Goal: Information Seeking & Learning: Learn about a topic

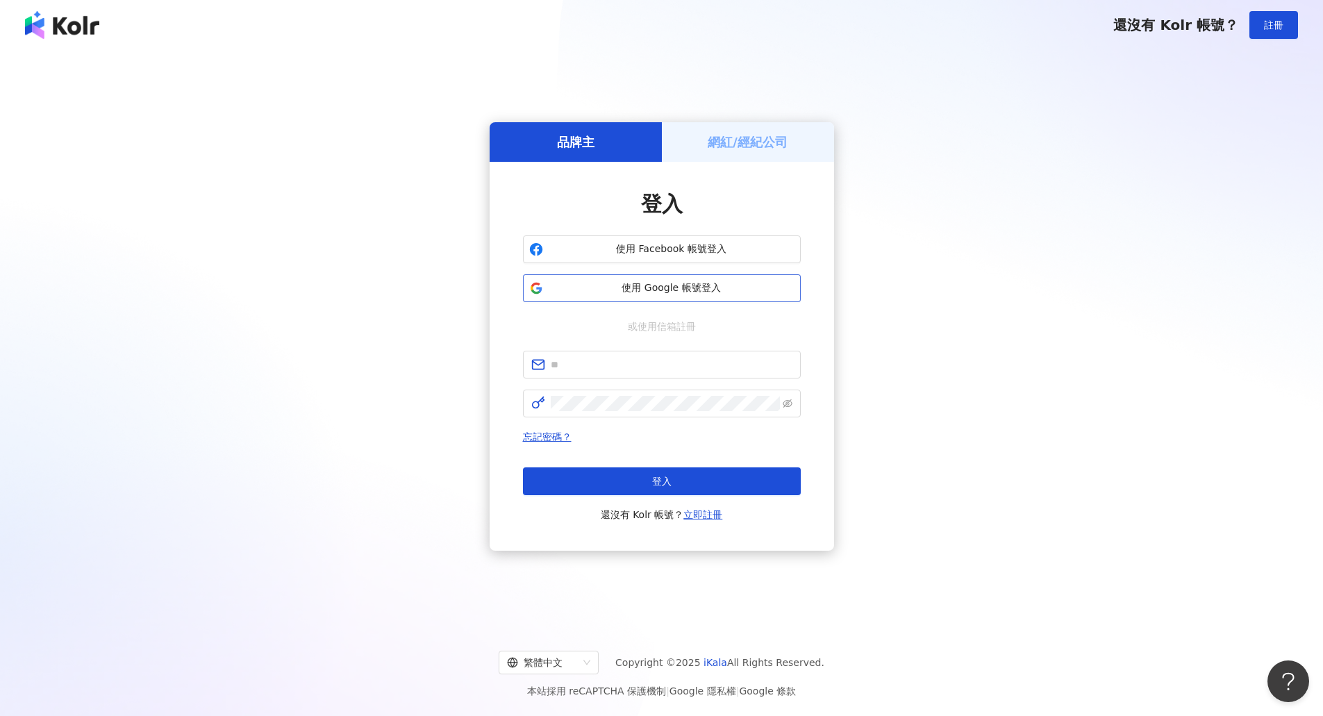
click at [733, 290] on span "使用 Google 帳號登入" at bounding box center [672, 288] width 246 height 14
click at [685, 292] on span "使用 Google 帳號登入" at bounding box center [672, 288] width 246 height 14
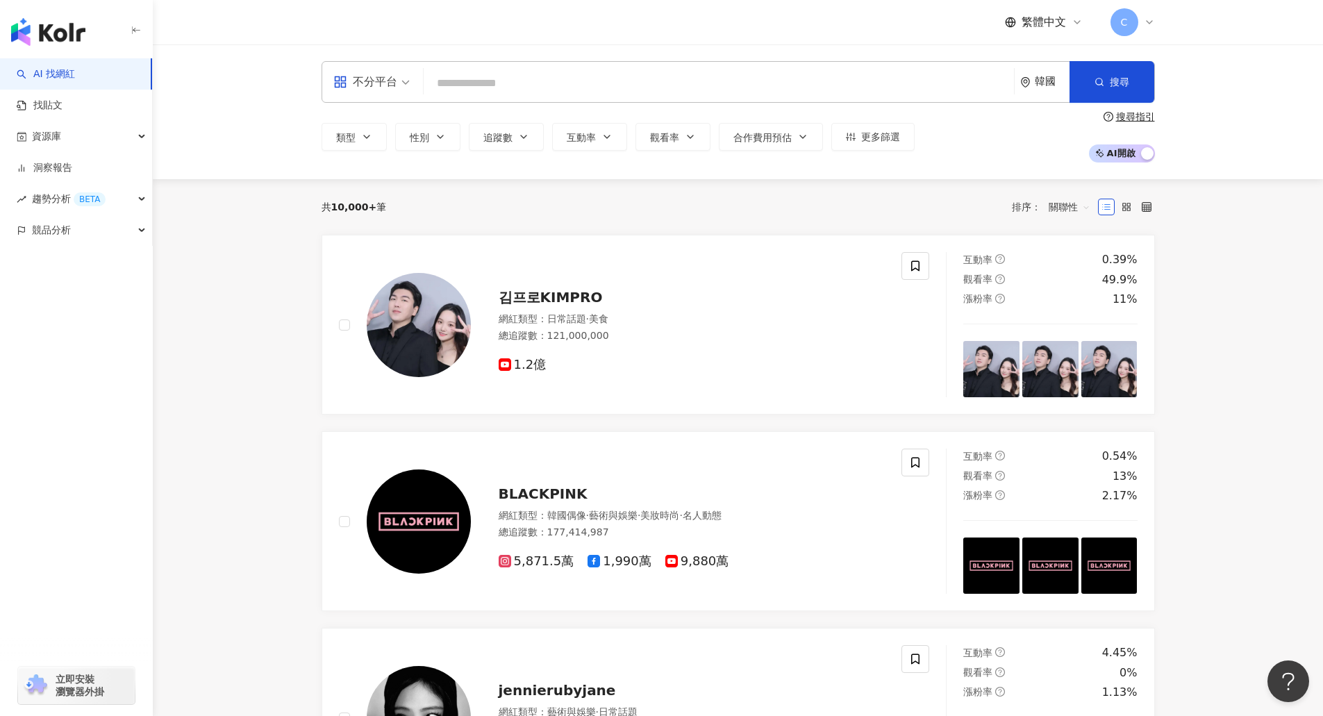
click at [606, 78] on input "search" at bounding box center [718, 83] width 579 height 26
type input "****"
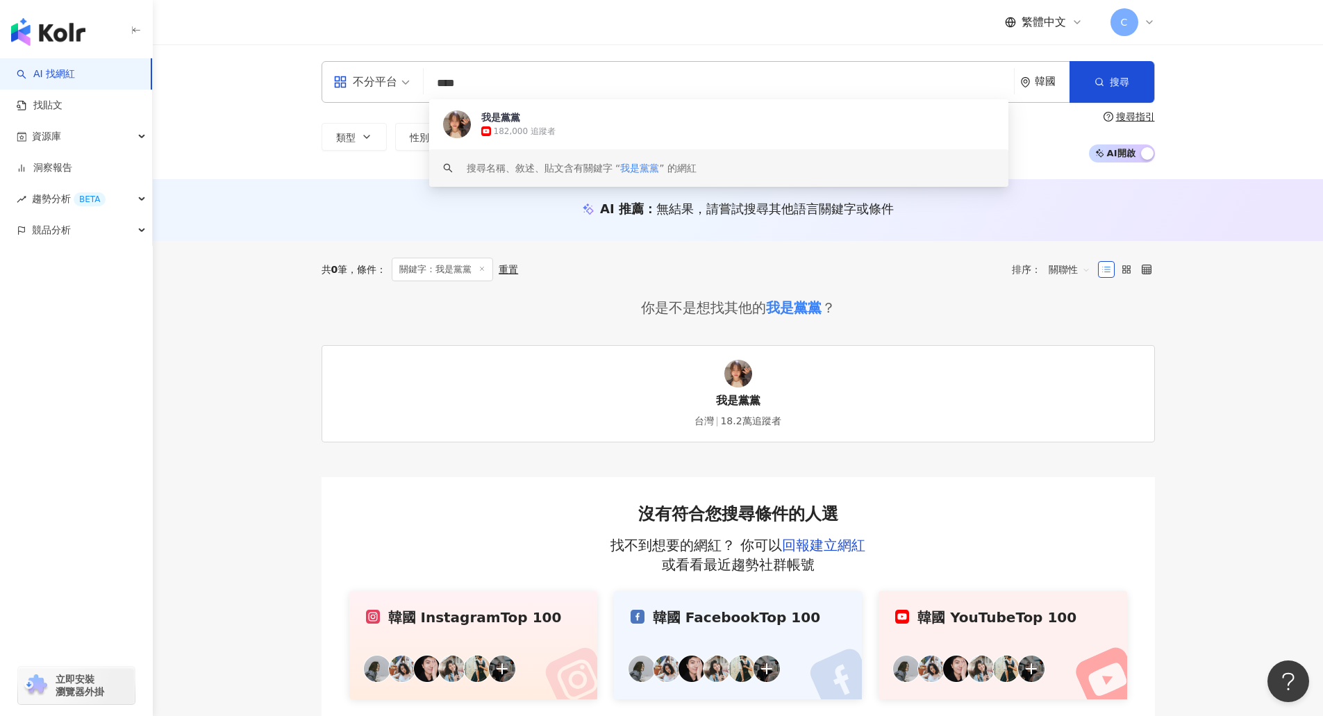
click at [741, 373] on img at bounding box center [738, 374] width 28 height 28
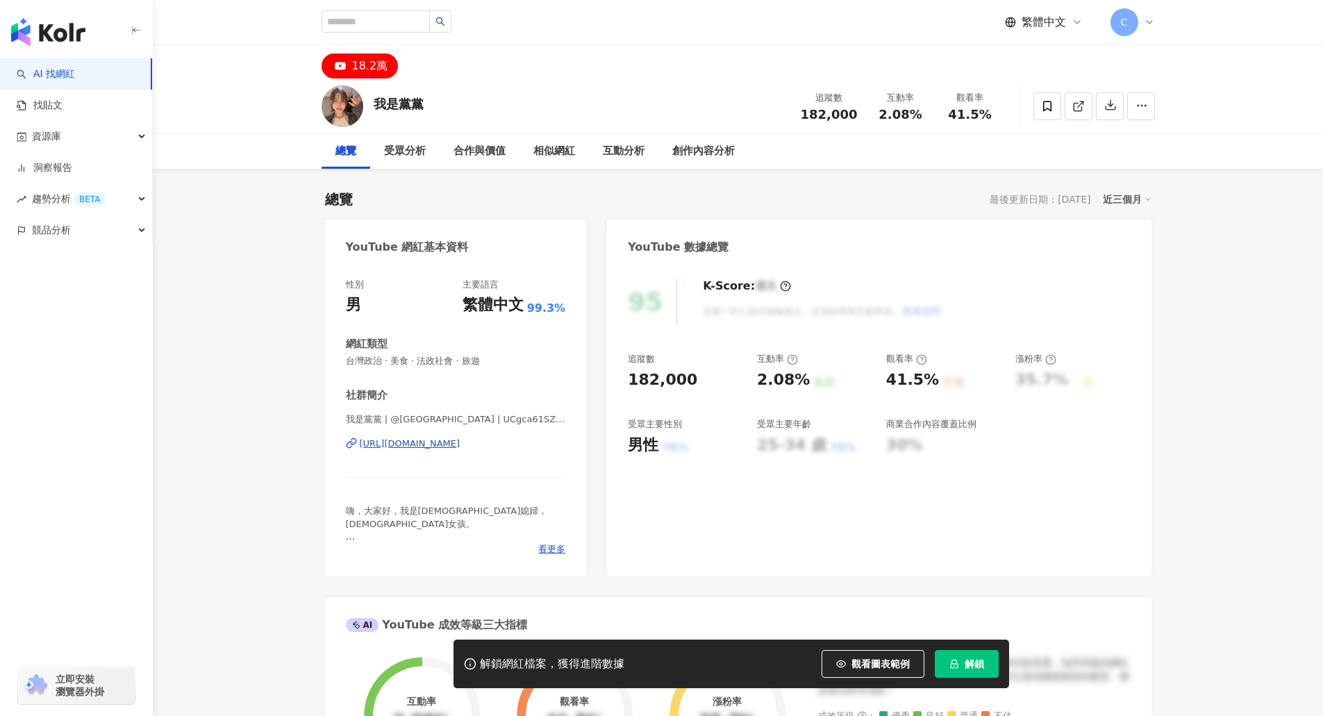
click at [965, 665] on span "解鎖" at bounding box center [974, 663] width 19 height 11
click at [1138, 40] on div "繁體中文 C" at bounding box center [738, 22] width 833 height 44
click at [1136, 30] on div "C" at bounding box center [1132, 22] width 44 height 28
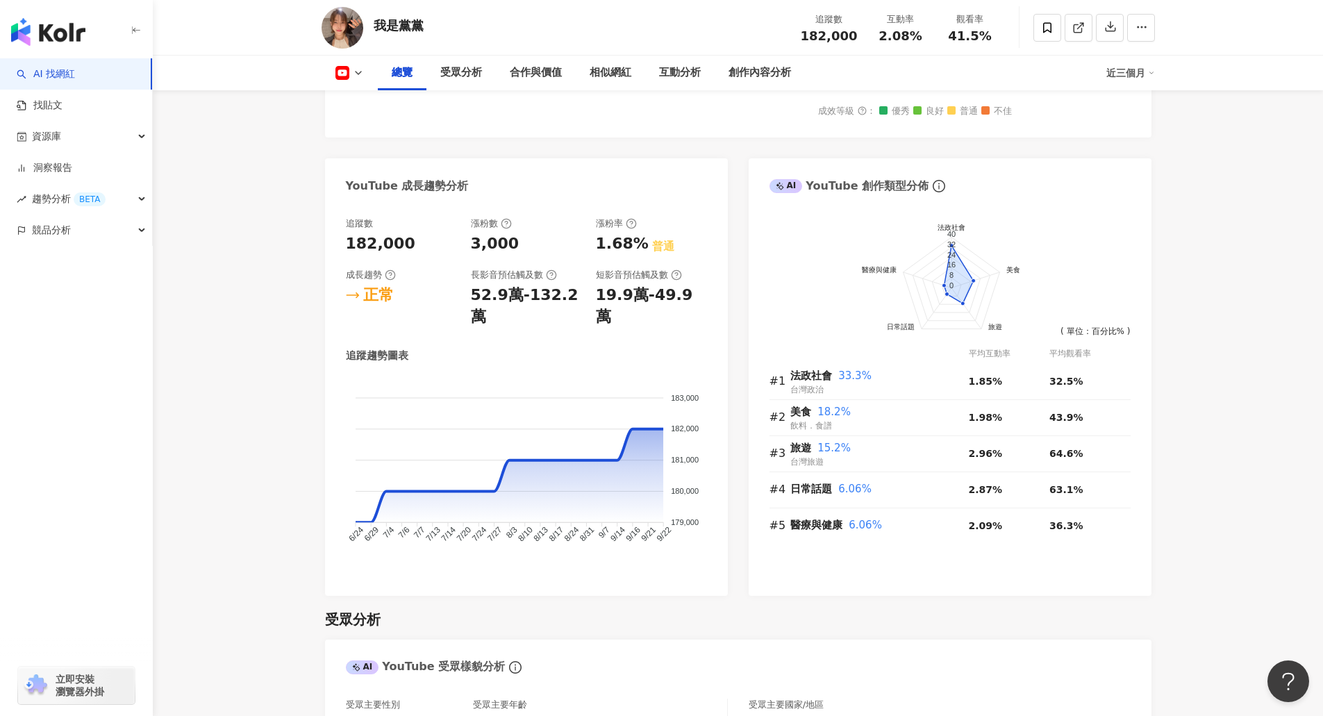
scroll to position [625, 0]
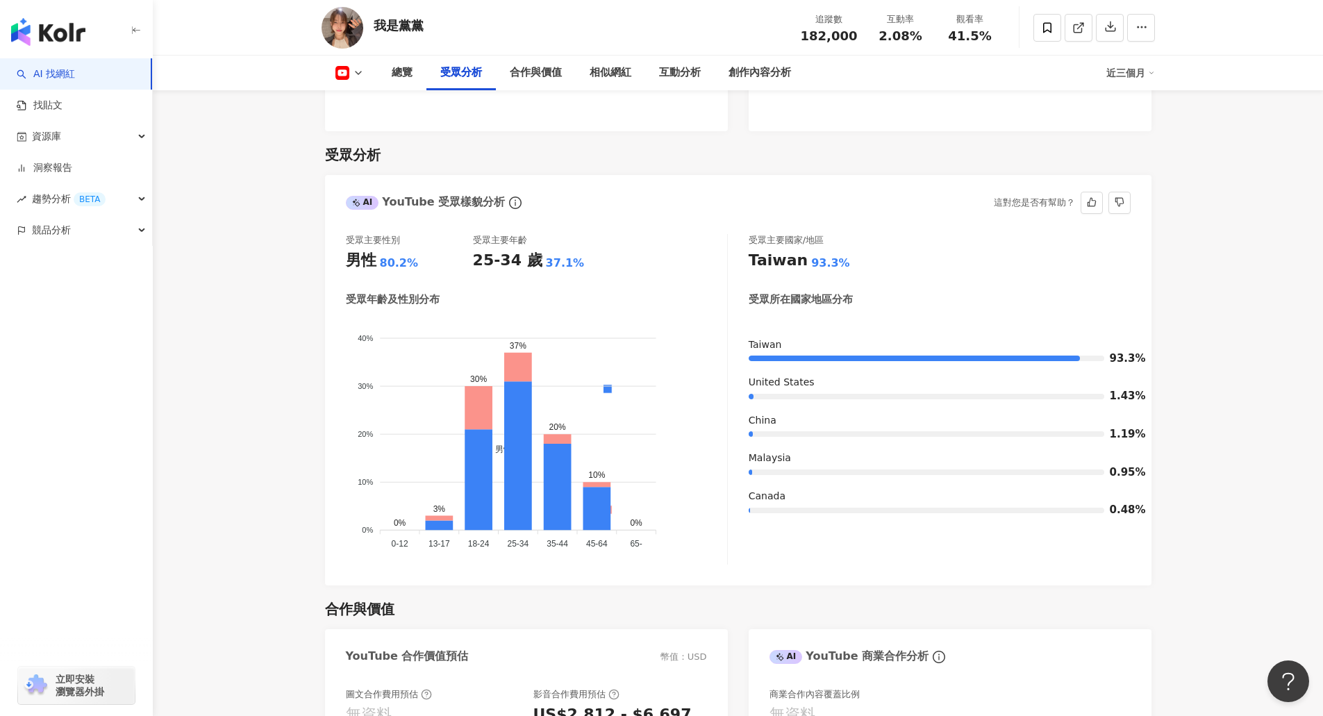
scroll to position [1181, 0]
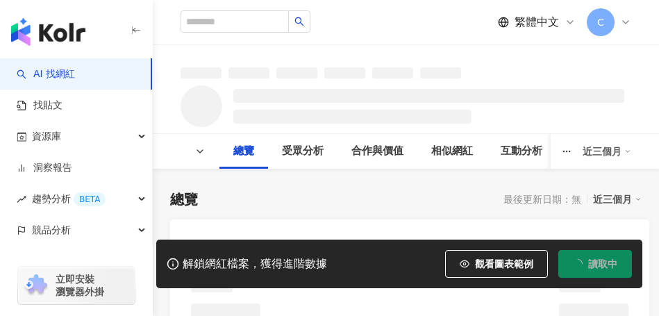
click at [659, 68] on html "AI 找網紅 找貼文 資源庫 洞察報告 趨勢分析 BETA 競品分析 立即安裝 瀏覽器外掛 繁體中文 C 追蹤數 互動率 觀看率 總覽 受眾分析 合作與價值 …" at bounding box center [329, 158] width 659 height 316
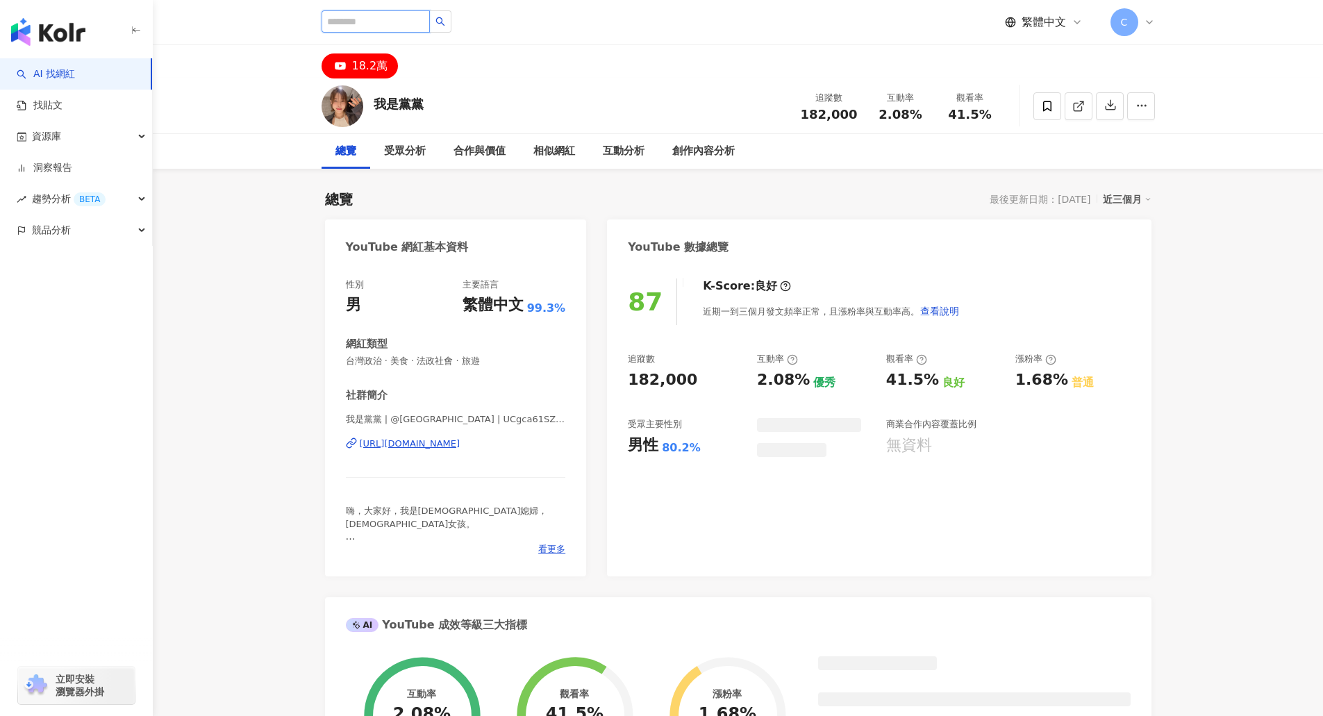
click at [344, 21] on input "search" at bounding box center [376, 21] width 108 height 22
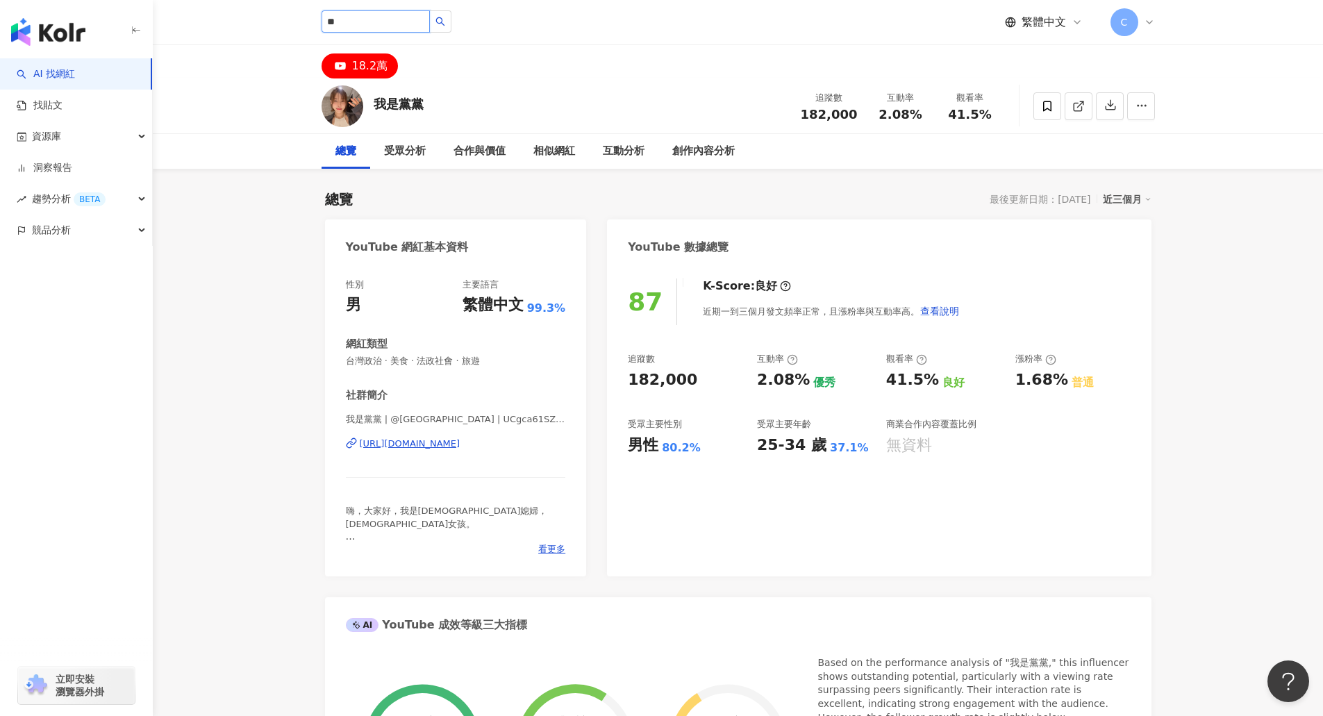
type input "**"
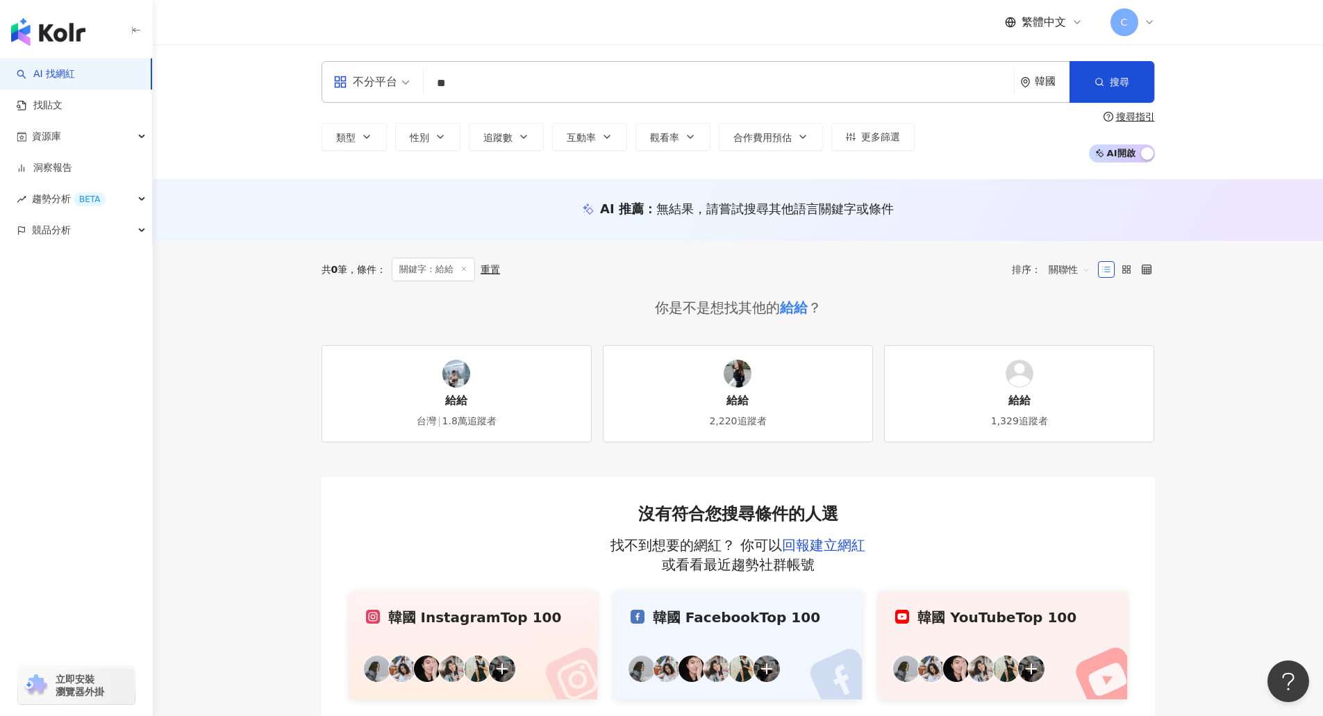
click at [434, 78] on input "**" at bounding box center [718, 83] width 579 height 26
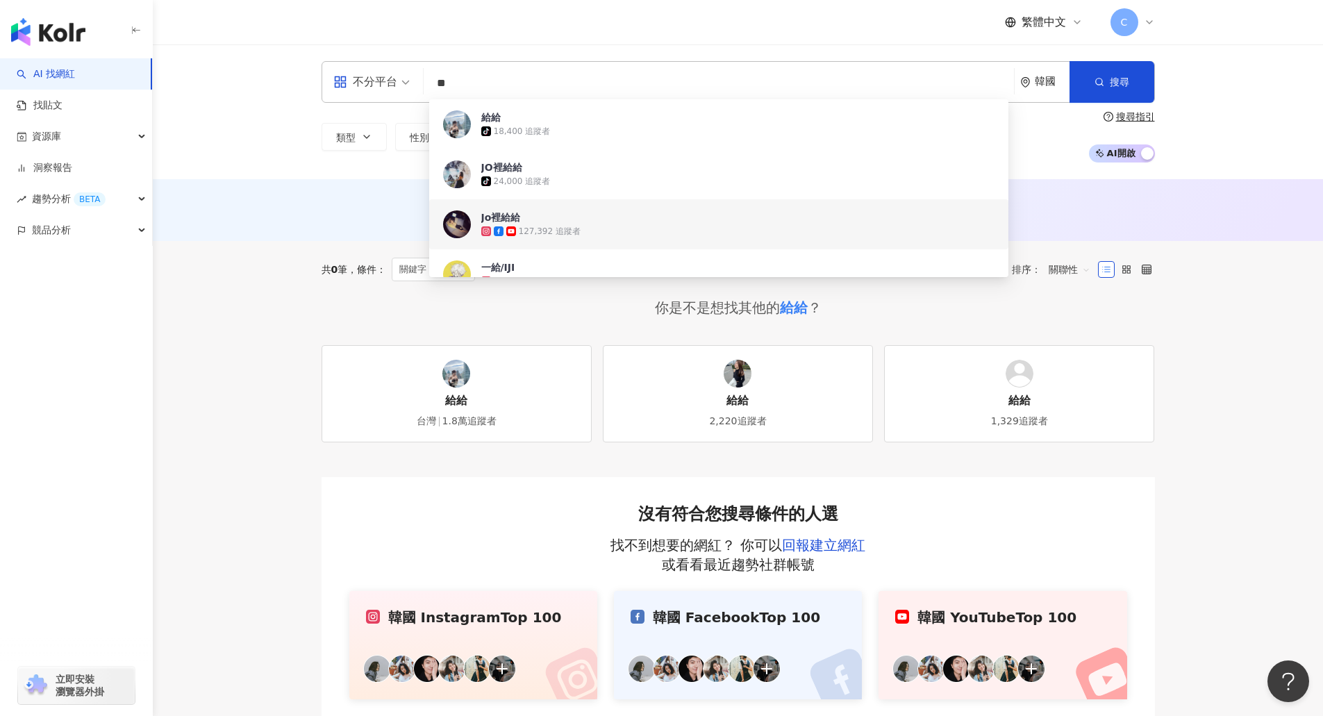
click at [586, 226] on div "127,392 追蹤者" at bounding box center [737, 231] width 513 height 14
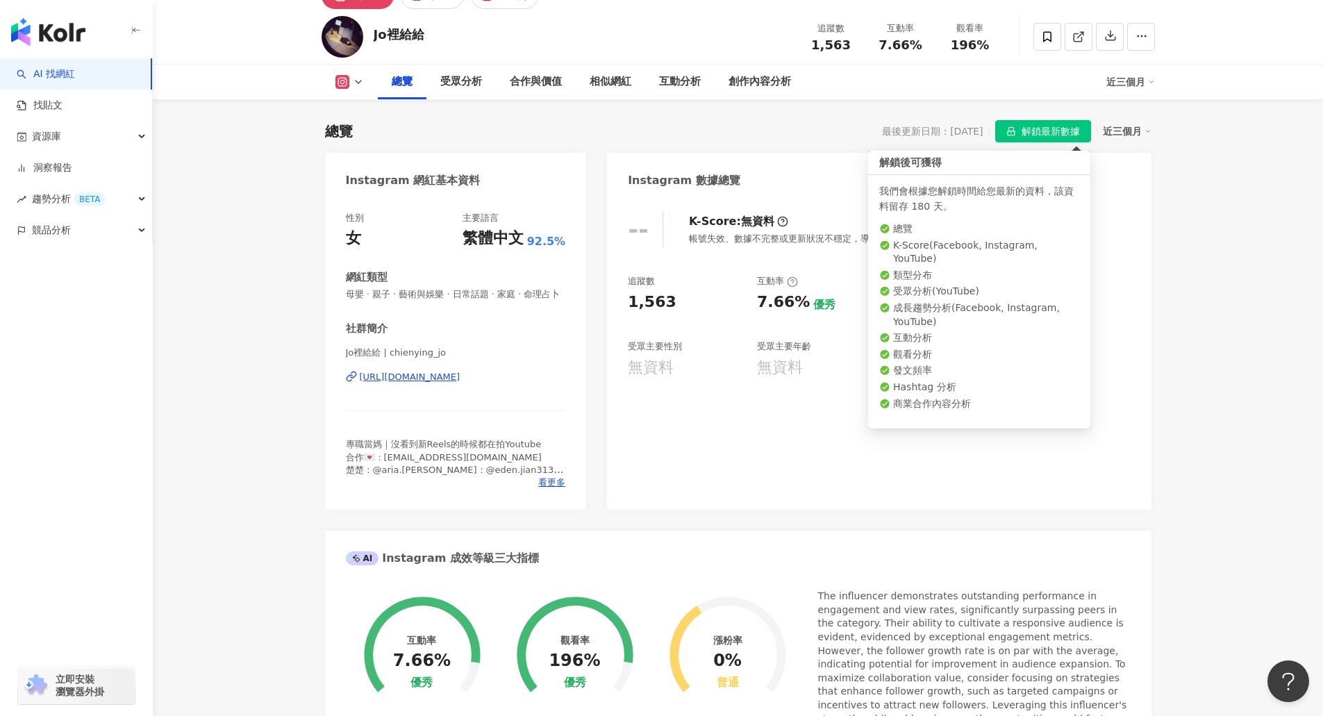
click at [1058, 133] on span "解鎖最新數據" at bounding box center [1051, 132] width 58 height 22
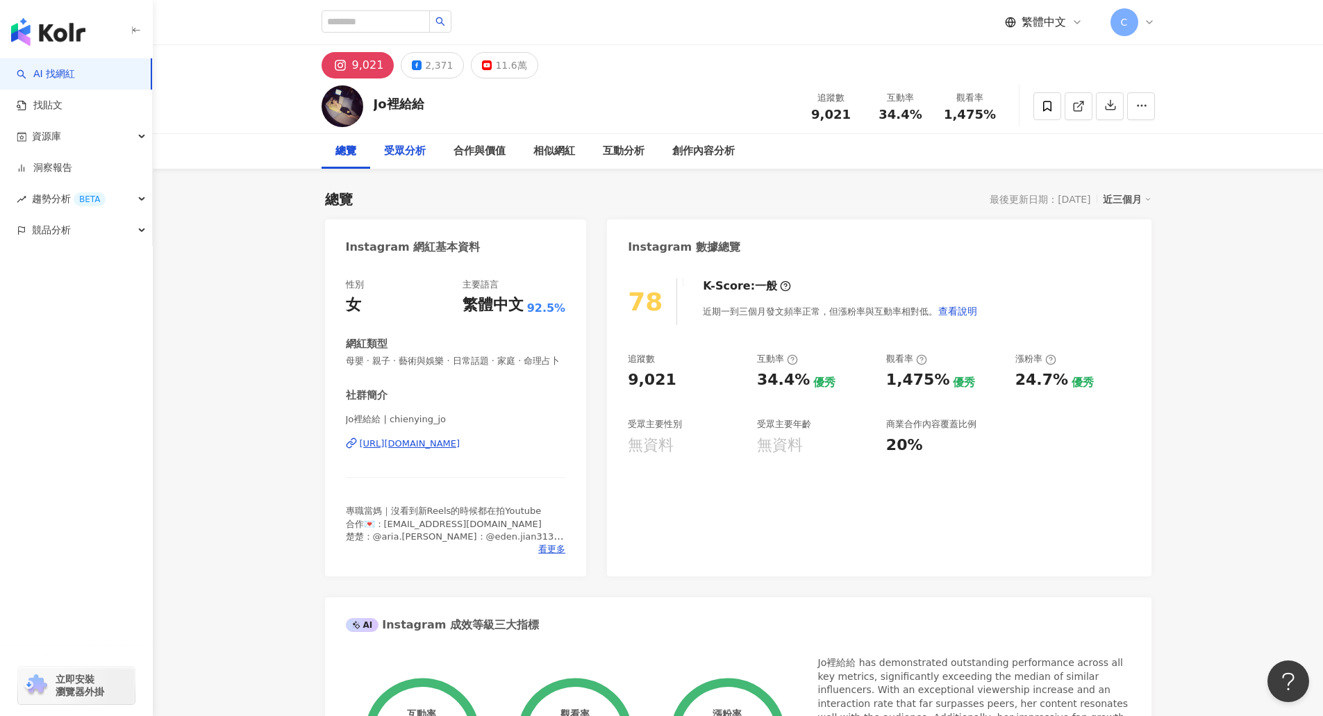
click at [422, 152] on div "受眾分析" at bounding box center [405, 151] width 42 height 17
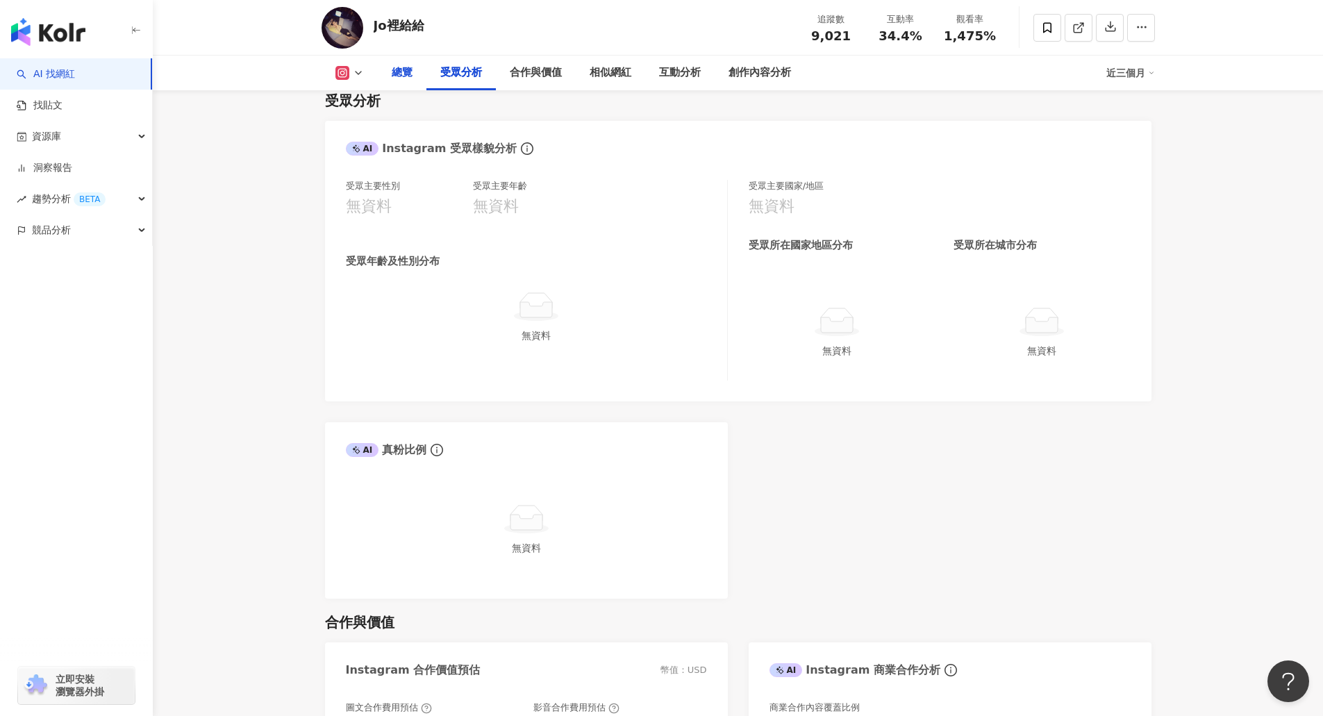
click at [397, 74] on div "總覽" at bounding box center [402, 73] width 21 height 17
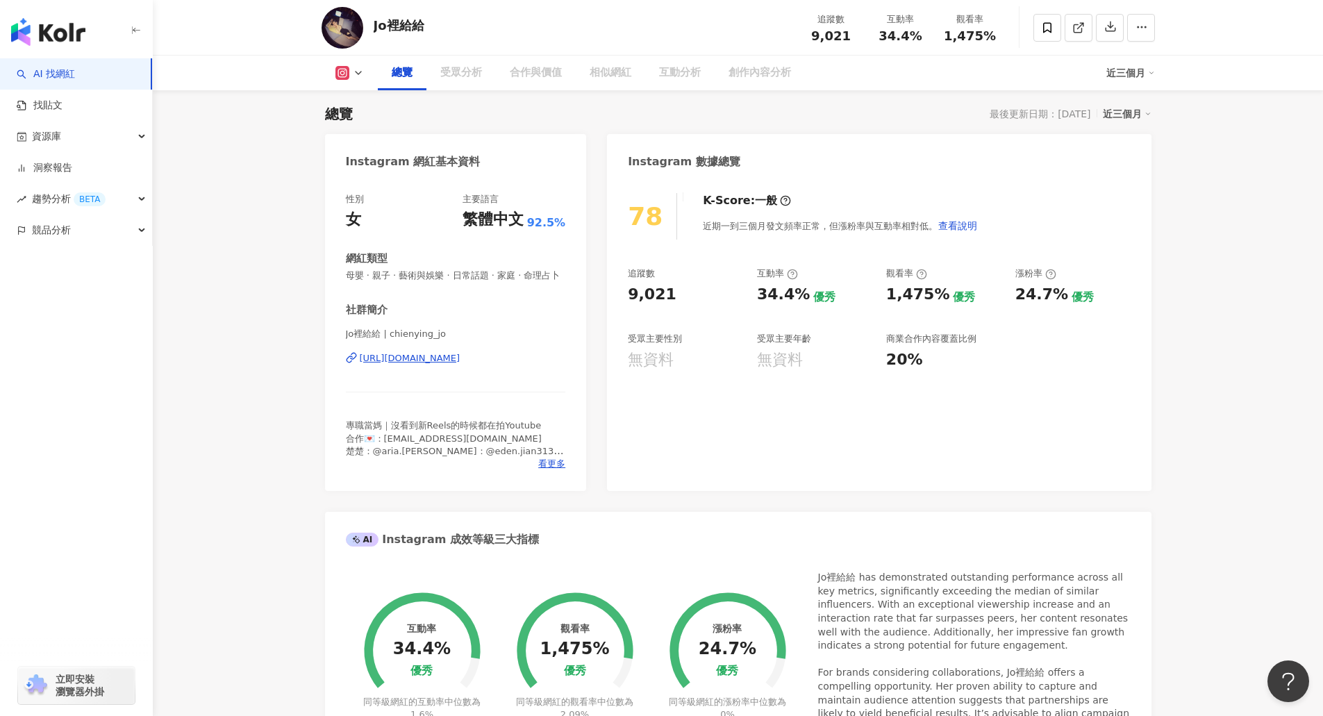
click at [349, 76] on button at bounding box center [350, 73] width 56 height 14
click at [358, 70] on icon at bounding box center [358, 72] width 11 height 11
click at [361, 166] on button "YouTube" at bounding box center [371, 162] width 83 height 19
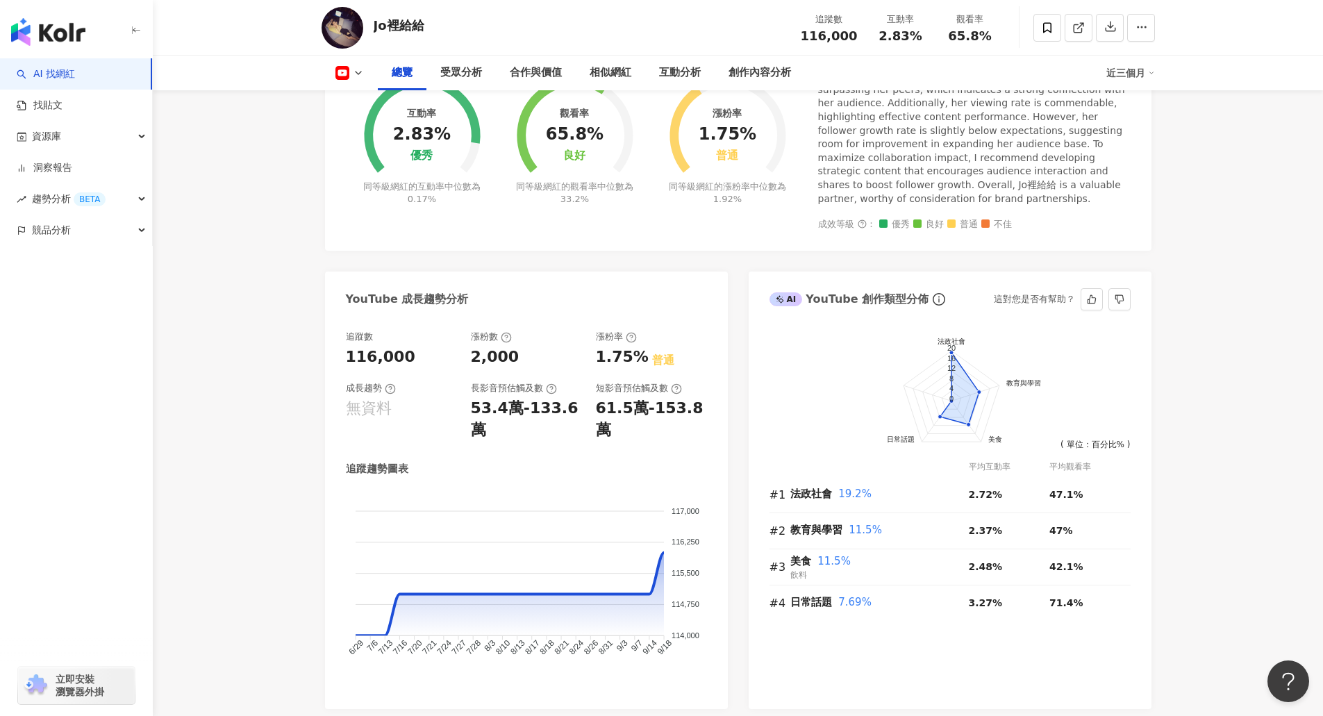
scroll to position [578, 0]
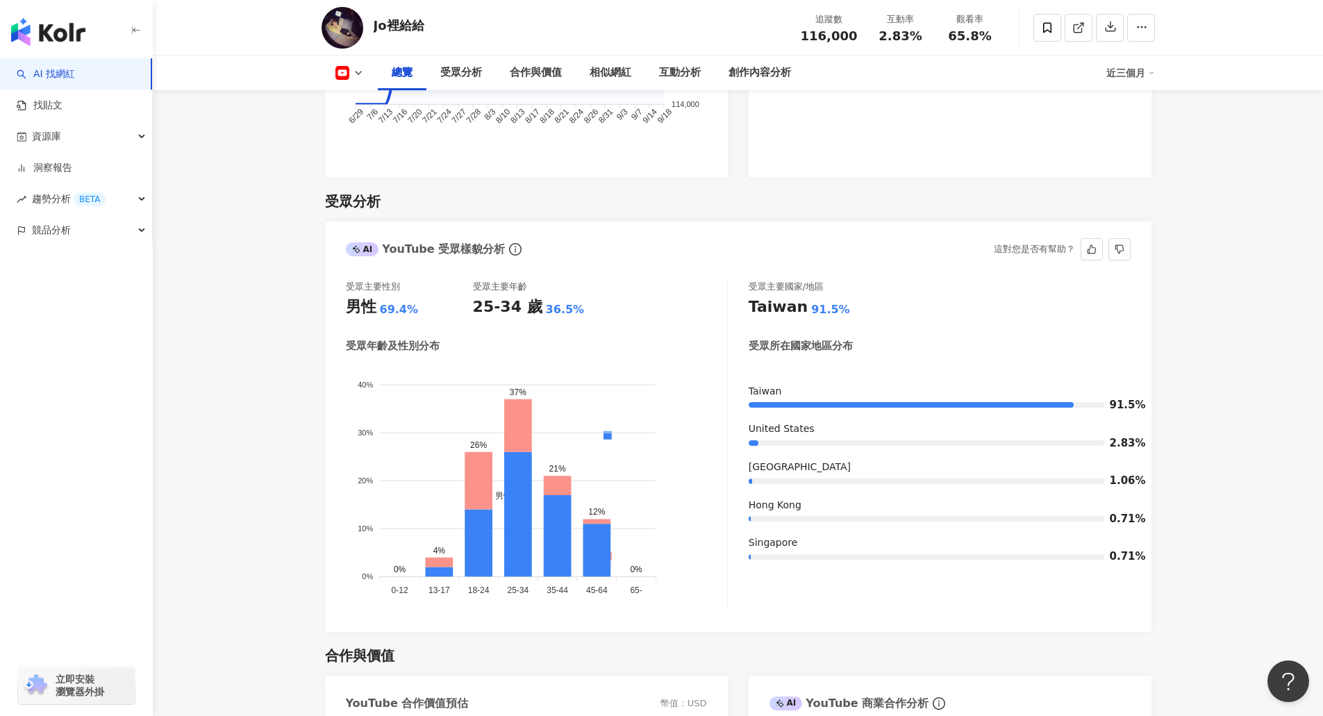
scroll to position [1134, 0]
